Goal: Check status: Check status

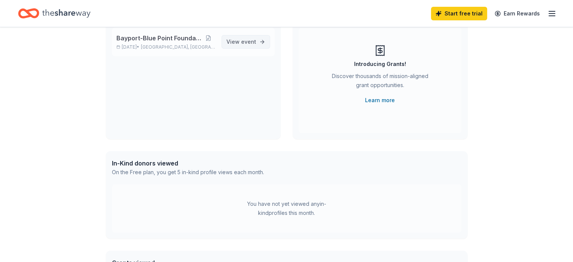
scroll to position [76, 0]
click at [248, 41] on span "event" at bounding box center [248, 40] width 15 height 6
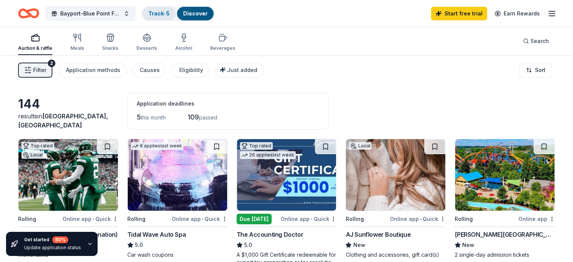
click at [169, 15] on link "Track · 5" at bounding box center [158, 13] width 21 height 6
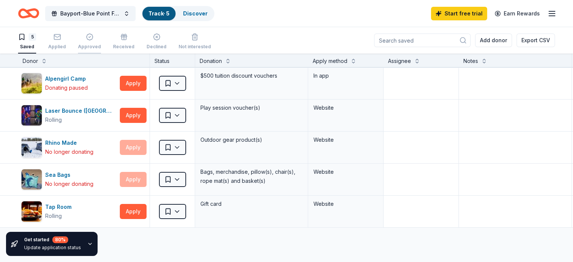
click at [93, 40] on icon "button" at bounding box center [90, 37] width 8 height 8
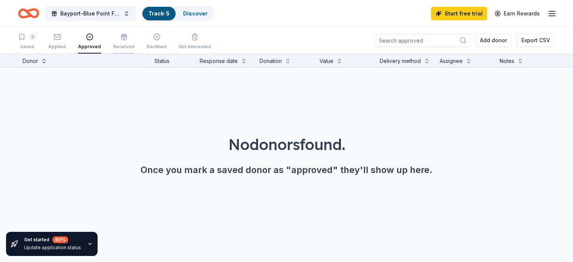
click at [126, 43] on div "Received" at bounding box center [123, 41] width 21 height 17
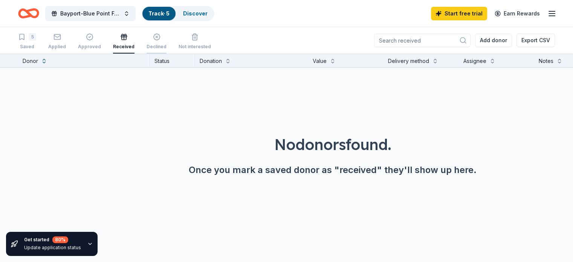
click at [160, 40] on icon "button" at bounding box center [156, 37] width 6 height 6
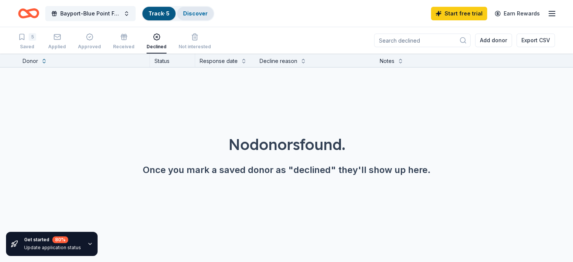
click at [199, 10] on link "Discover" at bounding box center [195, 13] width 24 height 6
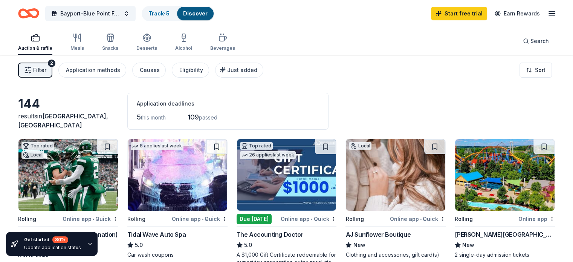
click at [39, 40] on rect "button" at bounding box center [36, 38] width 8 height 5
click at [46, 70] on span "Filter" at bounding box center [39, 70] width 13 height 9
